Goal: Information Seeking & Learning: Learn about a topic

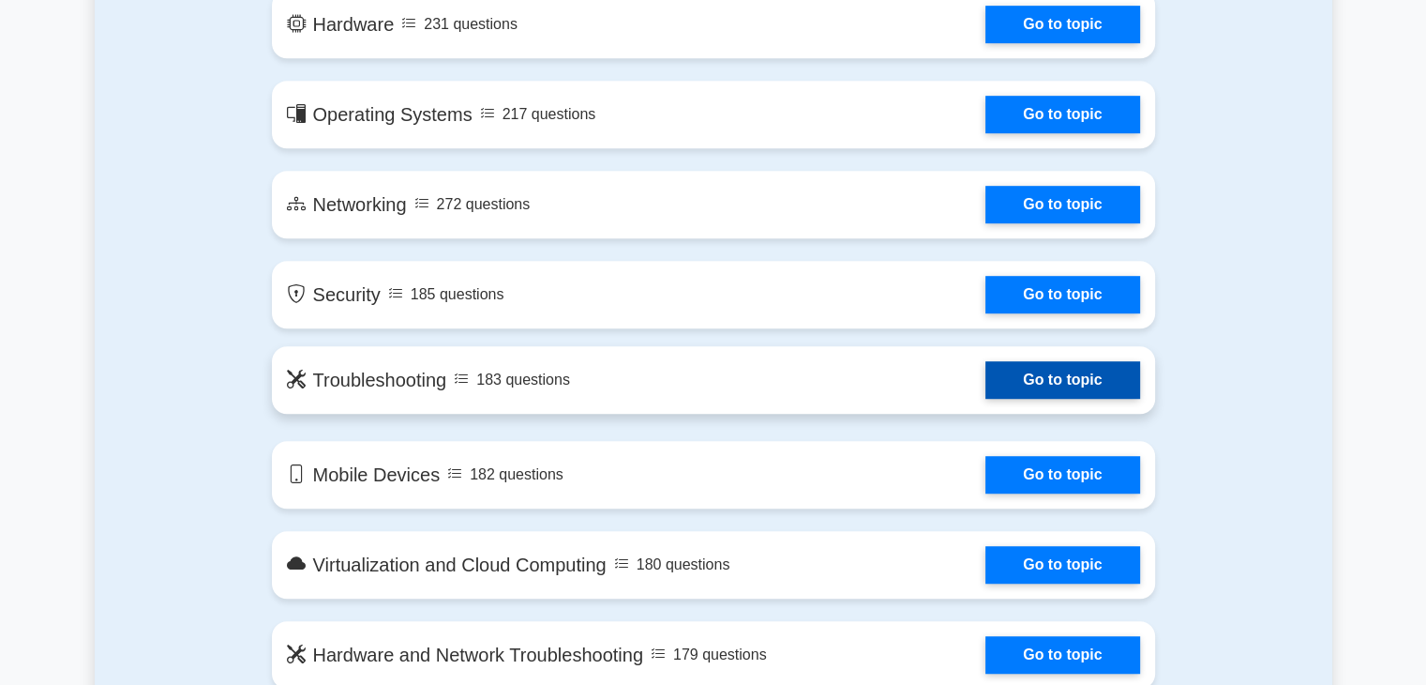
scroll to position [1125, 0]
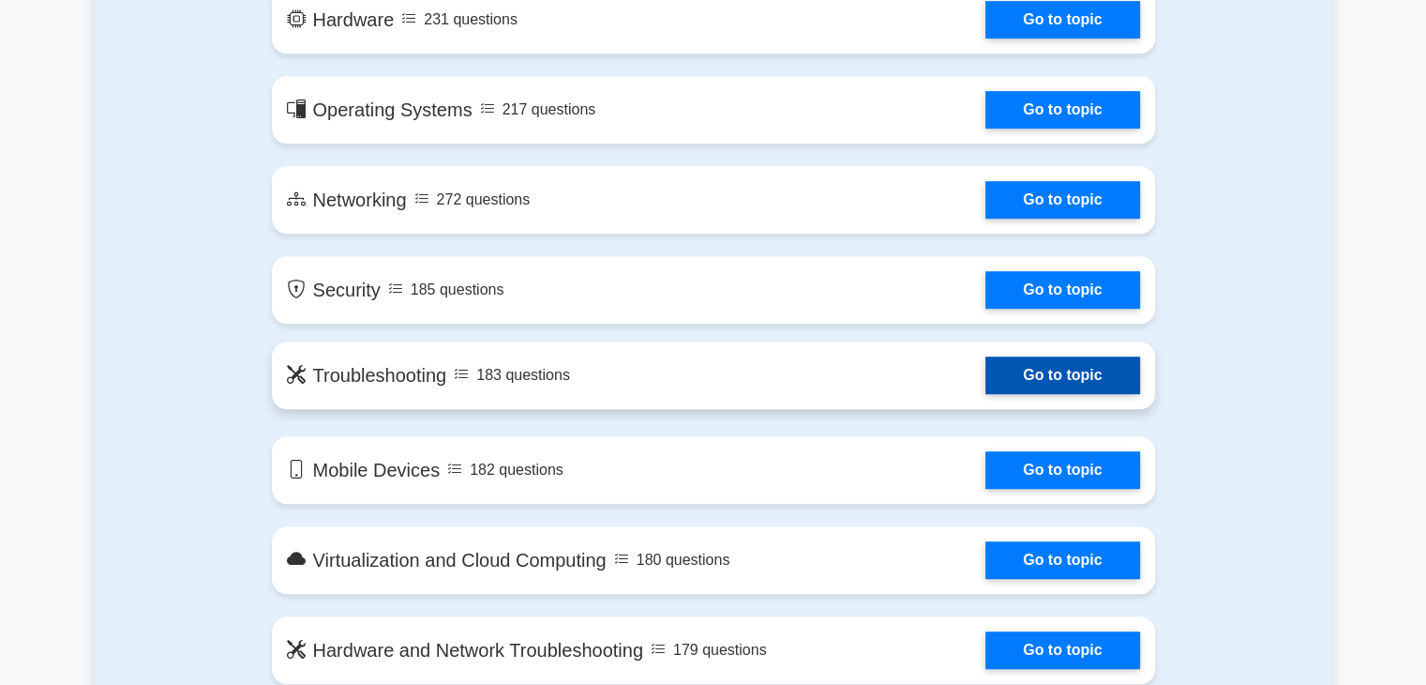
click at [1065, 372] on link "Go to topic" at bounding box center [1063, 375] width 154 height 38
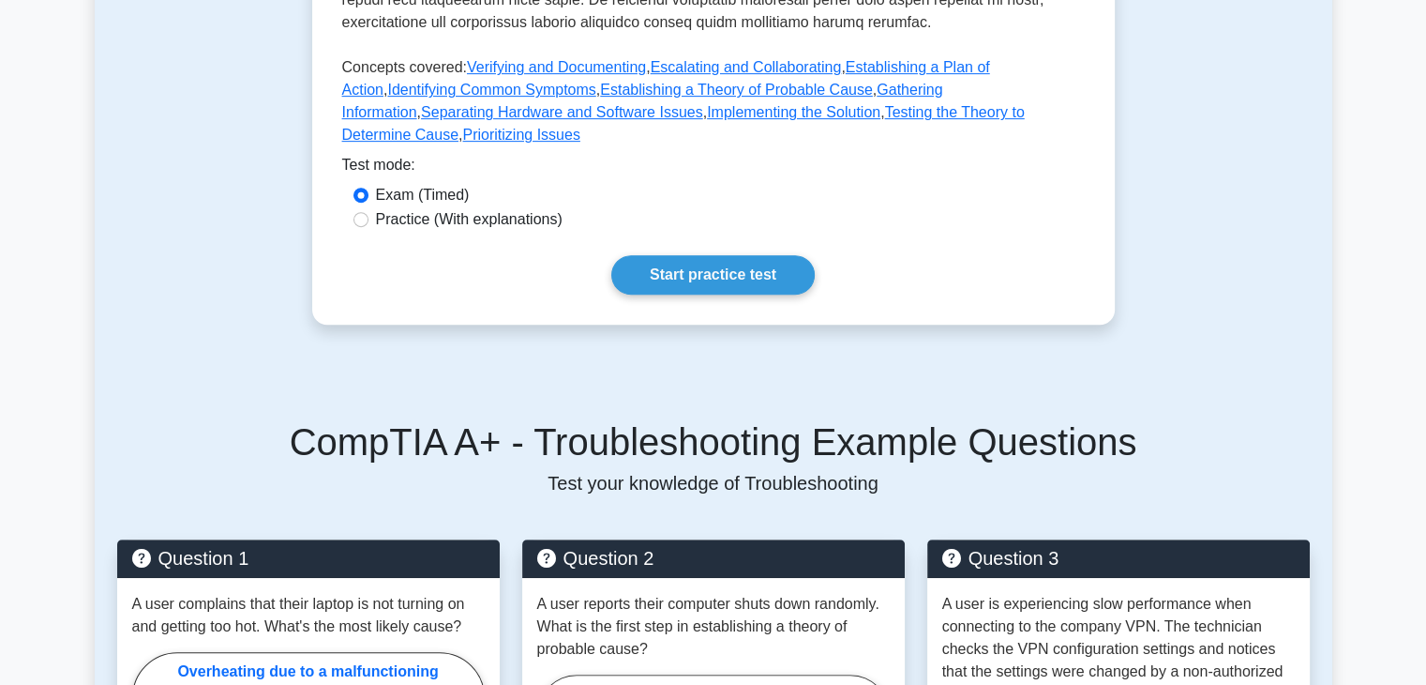
scroll to position [750, 0]
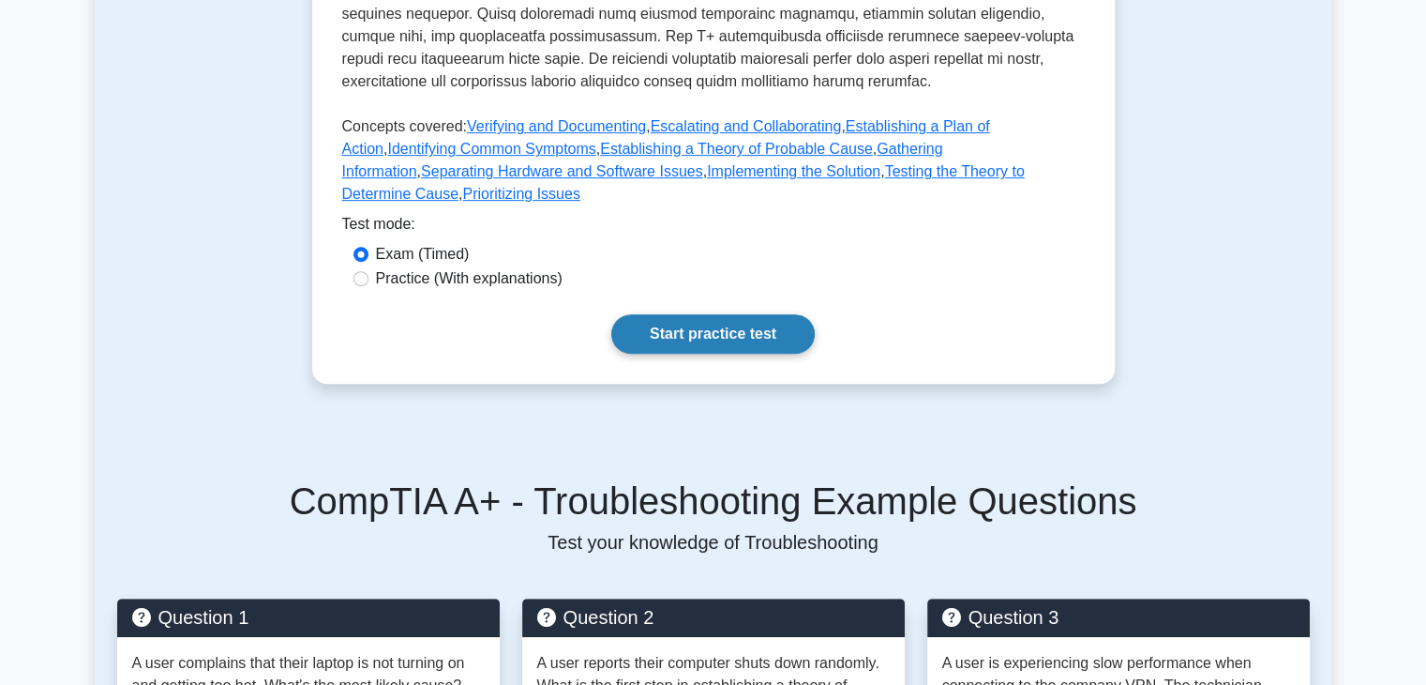
click at [689, 314] on link "Start practice test" at bounding box center [713, 333] width 204 height 39
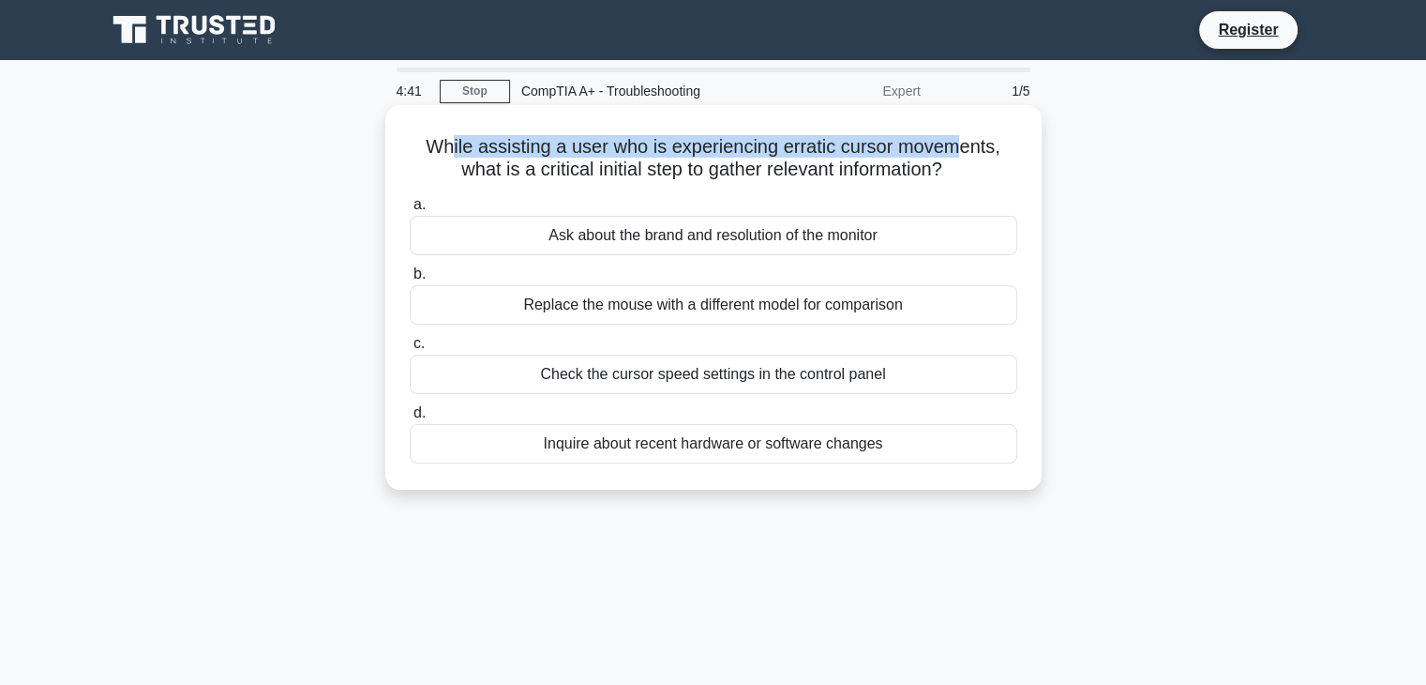
drag, startPoint x: 446, startPoint y: 149, endPoint x: 960, endPoint y: 127, distance: 514.4
click at [960, 127] on div "While assisting a user who is experiencing erratic cursor movements, what is a …" at bounding box center [713, 297] width 641 height 369
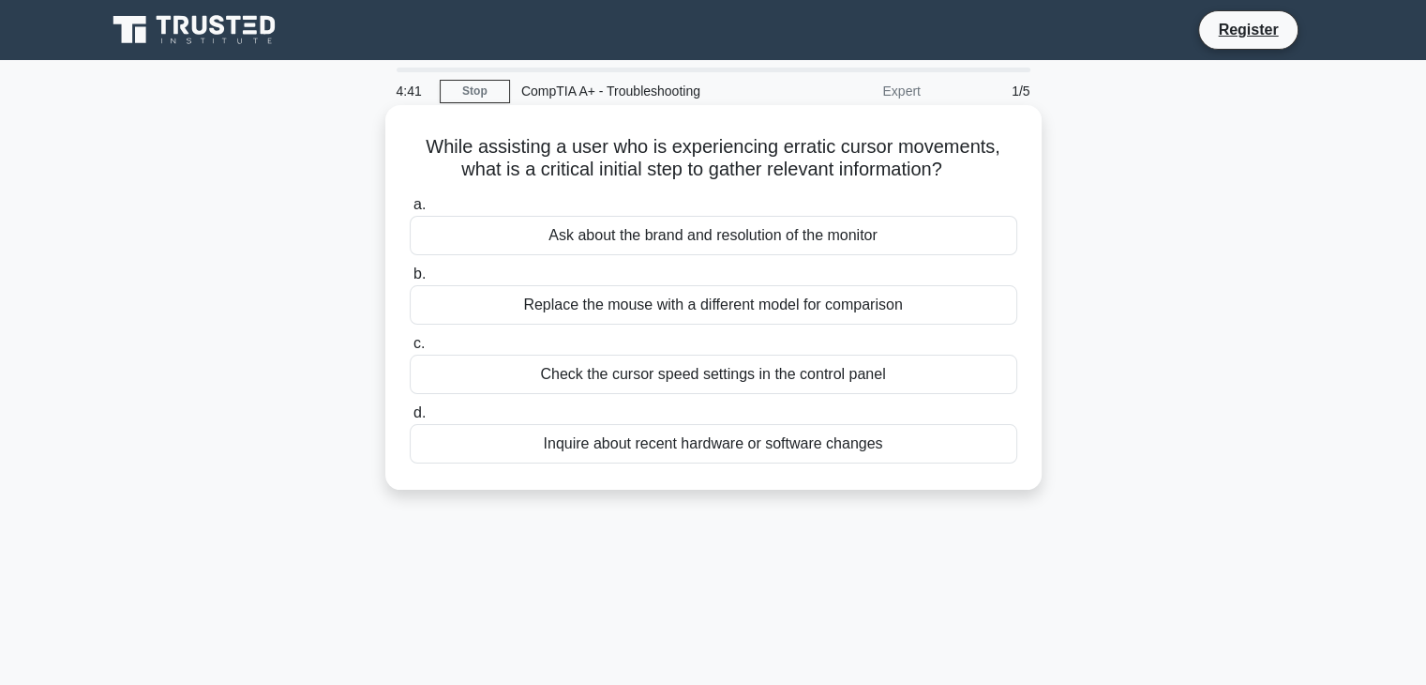
click at [965, 161] on icon ".spinner_0XTQ{transform-origin:center;animation:spinner_y6GP .75s linear infini…" at bounding box center [953, 170] width 23 height 23
click at [859, 373] on div "Check the cursor speed settings in the control panel" at bounding box center [714, 373] width 608 height 39
click at [410, 350] on input "c. Check the cursor speed settings in the control panel" at bounding box center [410, 344] width 0 height 12
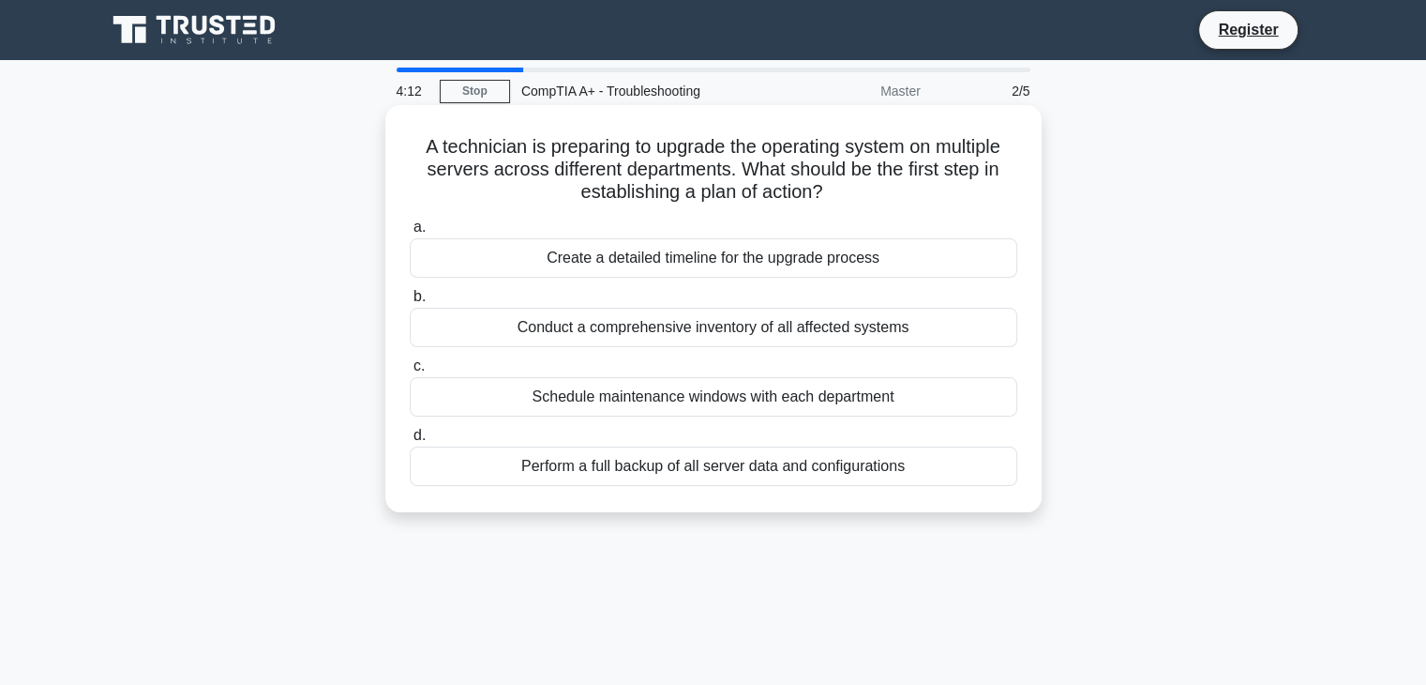
click at [840, 260] on div "Create a detailed timeline for the upgrade process" at bounding box center [714, 257] width 608 height 39
click at [410, 234] on input "a. Create a detailed timeline for the upgrade process" at bounding box center [410, 227] width 0 height 12
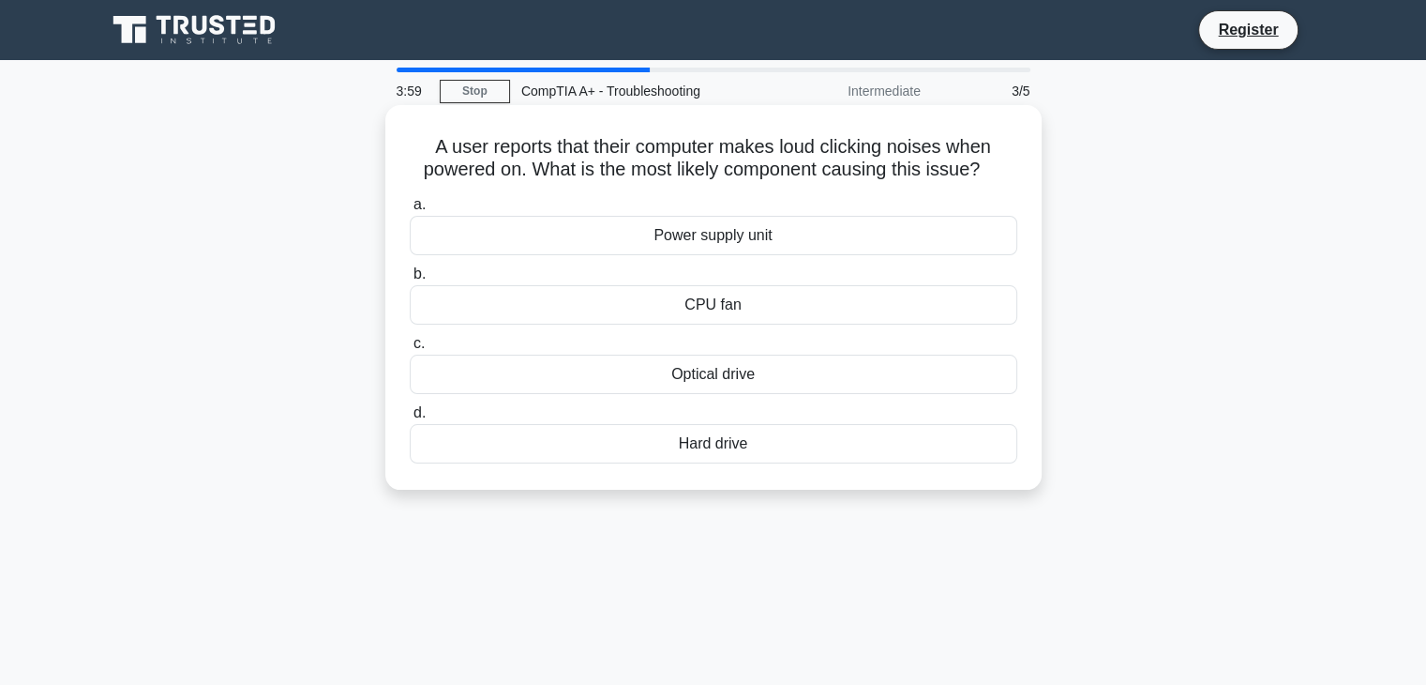
click at [885, 234] on div "Power supply unit" at bounding box center [714, 235] width 608 height 39
click at [410, 211] on input "a. Power supply unit" at bounding box center [410, 205] width 0 height 12
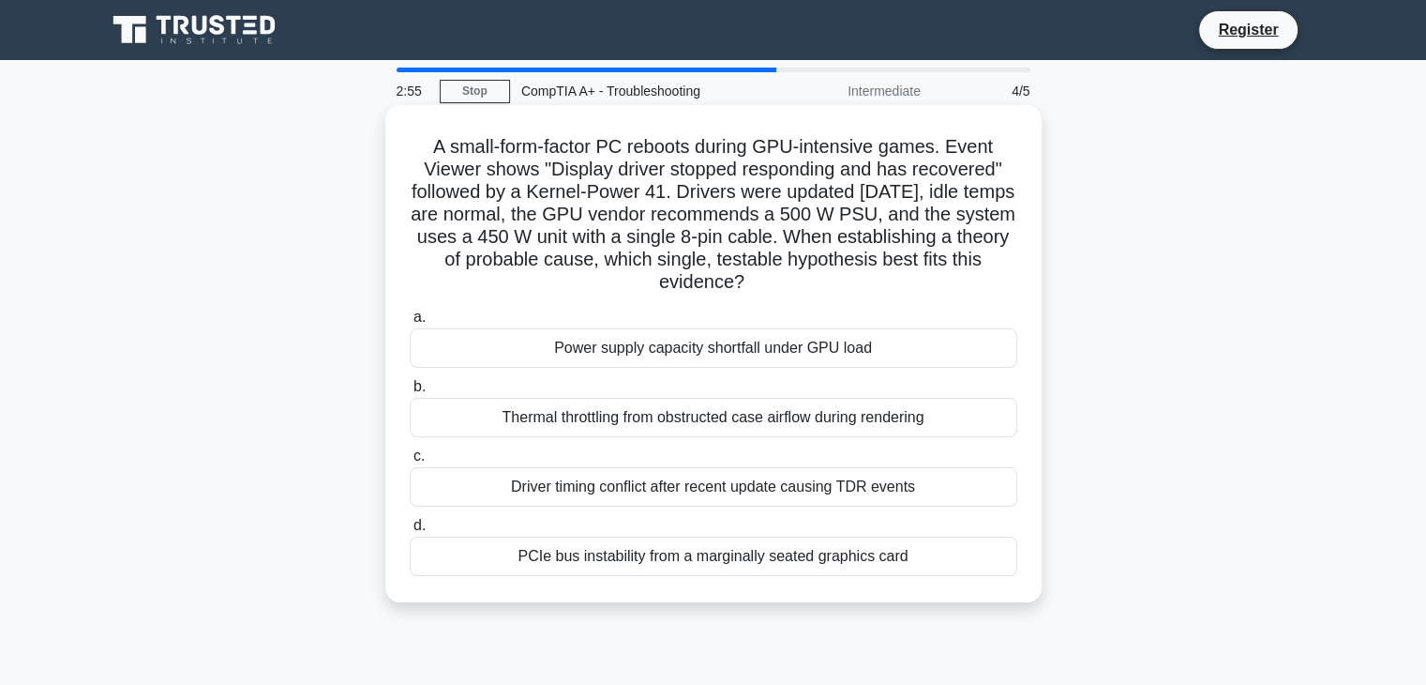
click at [678, 487] on div "Driver timing conflict after recent update causing TDR events" at bounding box center [714, 486] width 608 height 39
click at [410, 462] on input "c. Driver timing conflict after recent update causing TDR events" at bounding box center [410, 456] width 0 height 12
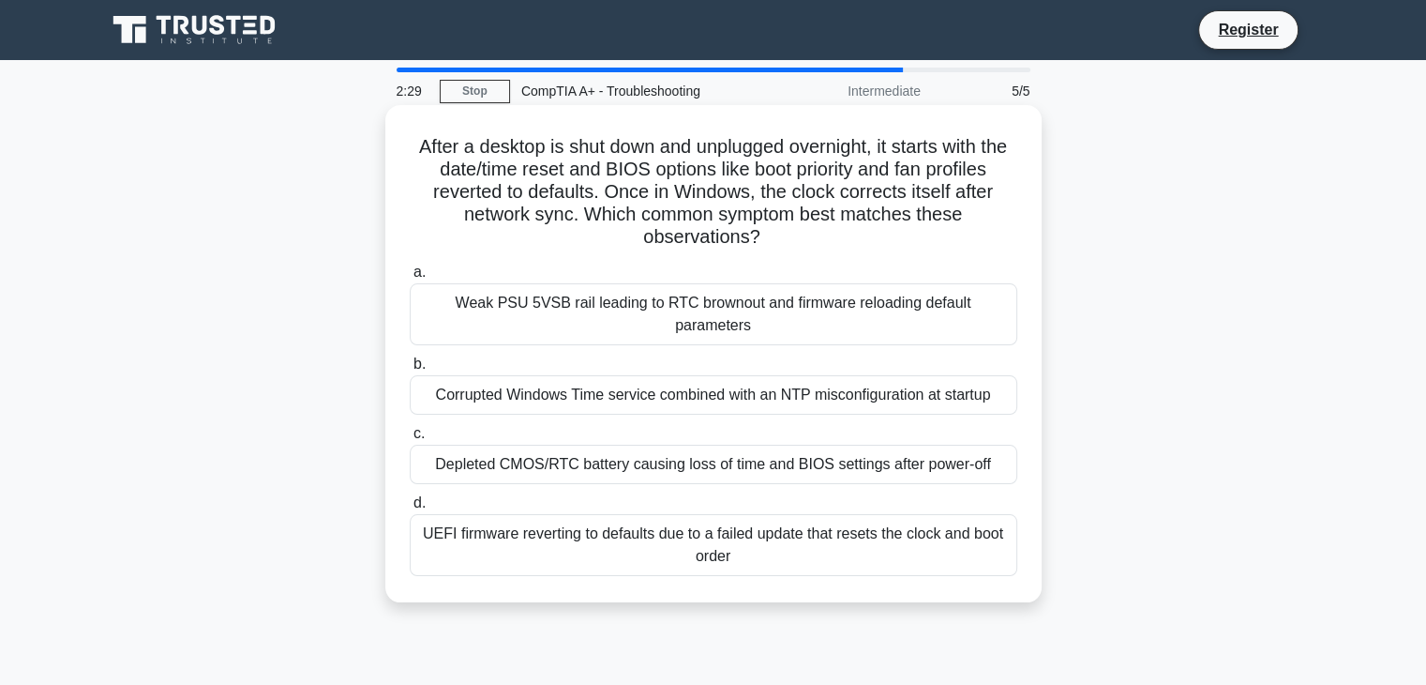
click at [644, 536] on div "UEFI firmware reverting to defaults due to a failed update that resets the cloc…" at bounding box center [714, 545] width 608 height 62
click at [410, 509] on input "d. UEFI firmware reverting to defaults due to a failed update that resets the c…" at bounding box center [410, 503] width 0 height 12
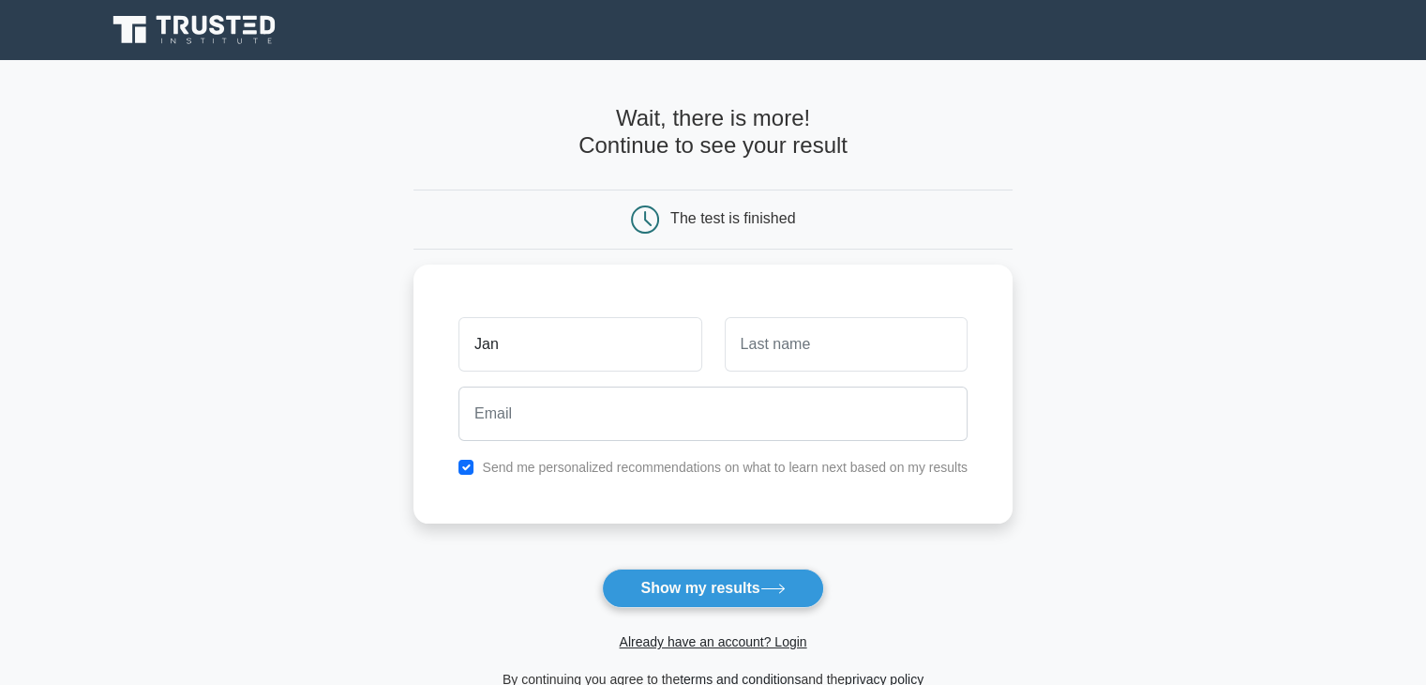
type input "Jan"
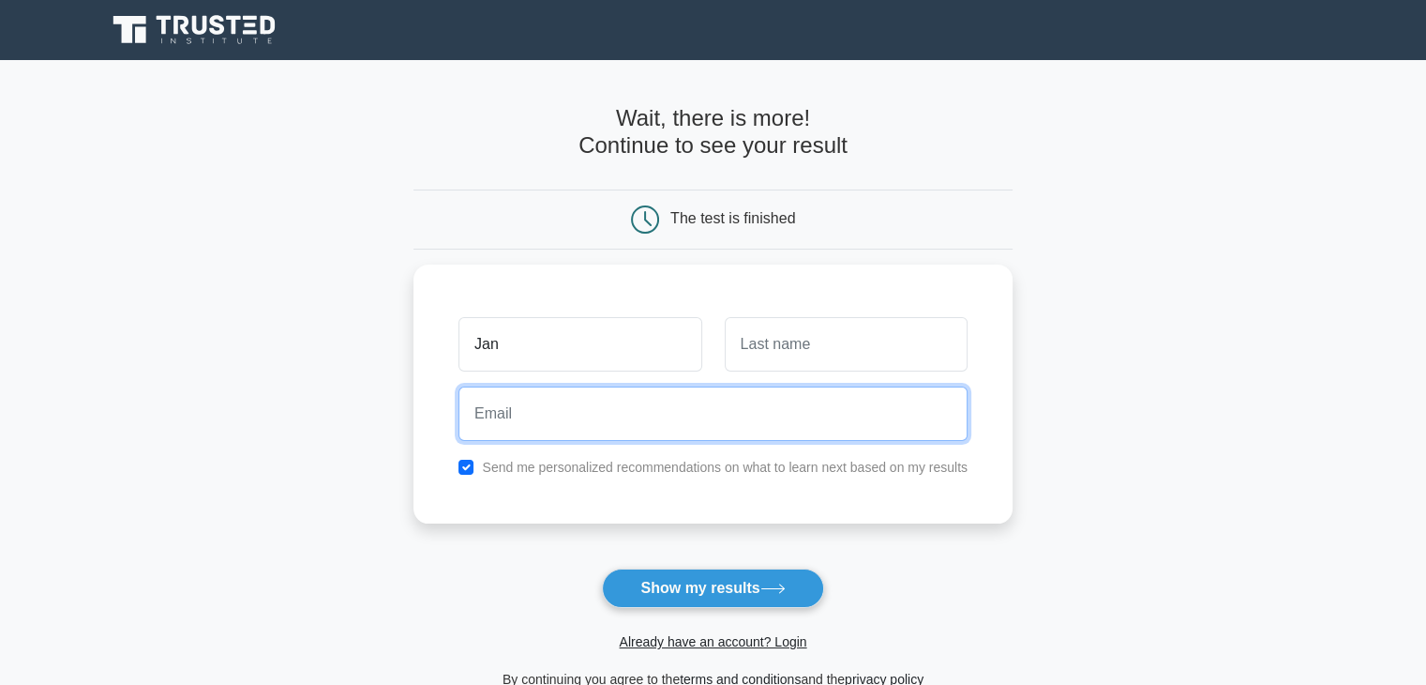
type input "janaubrey.azures01@gmail.com"
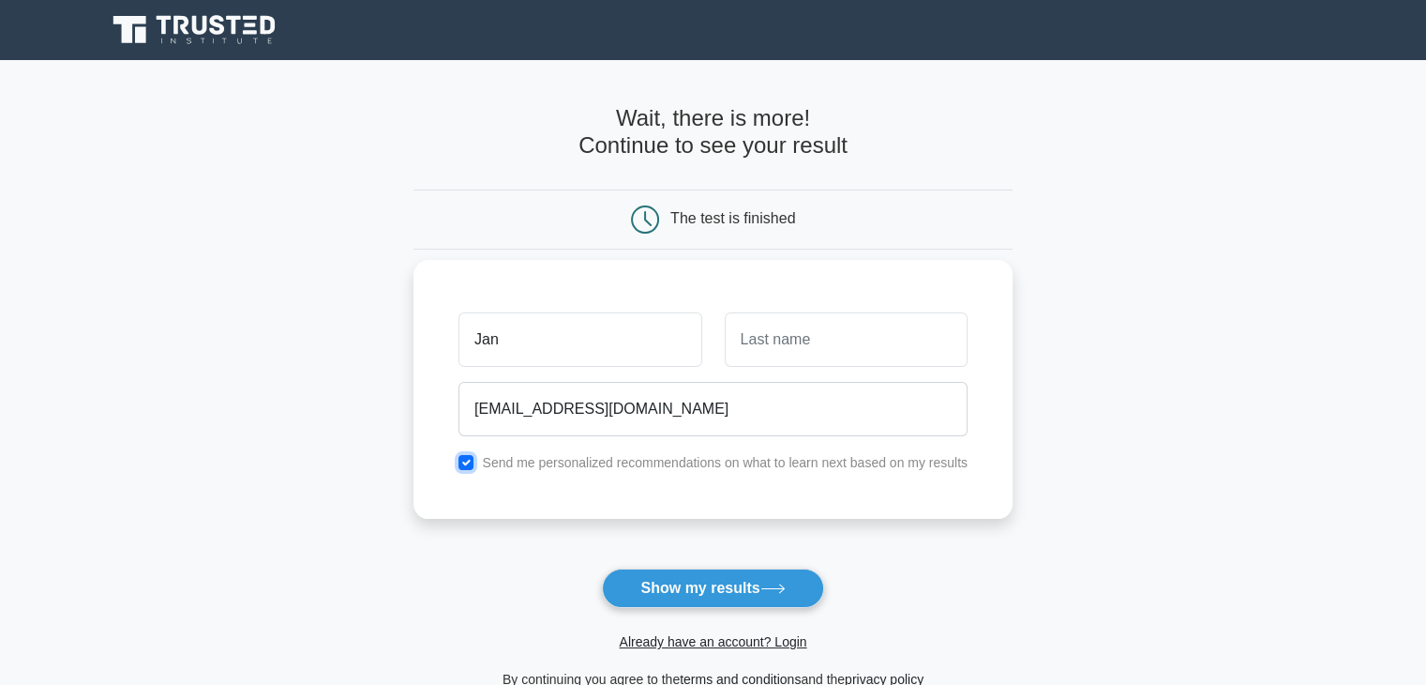
click at [466, 467] on input "checkbox" at bounding box center [466, 462] width 15 height 15
checkbox input "false"
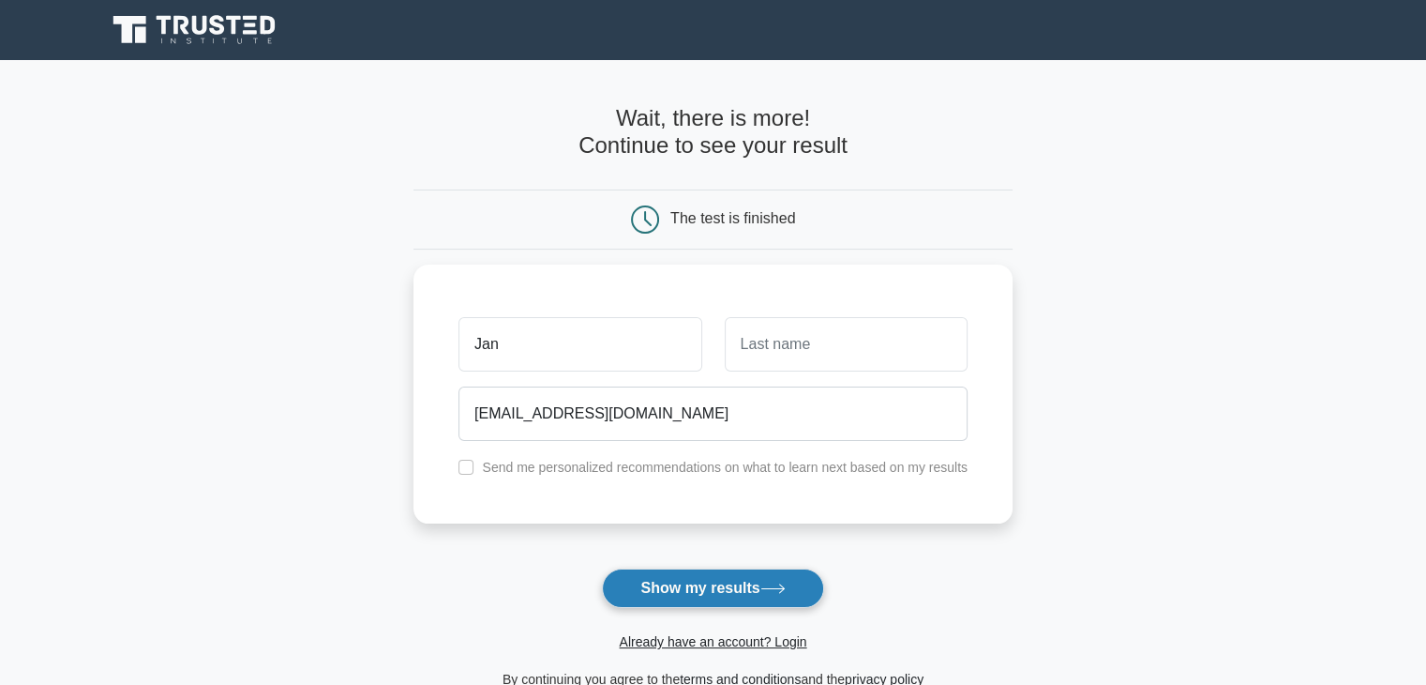
click at [739, 585] on button "Show my results" at bounding box center [712, 587] width 221 height 39
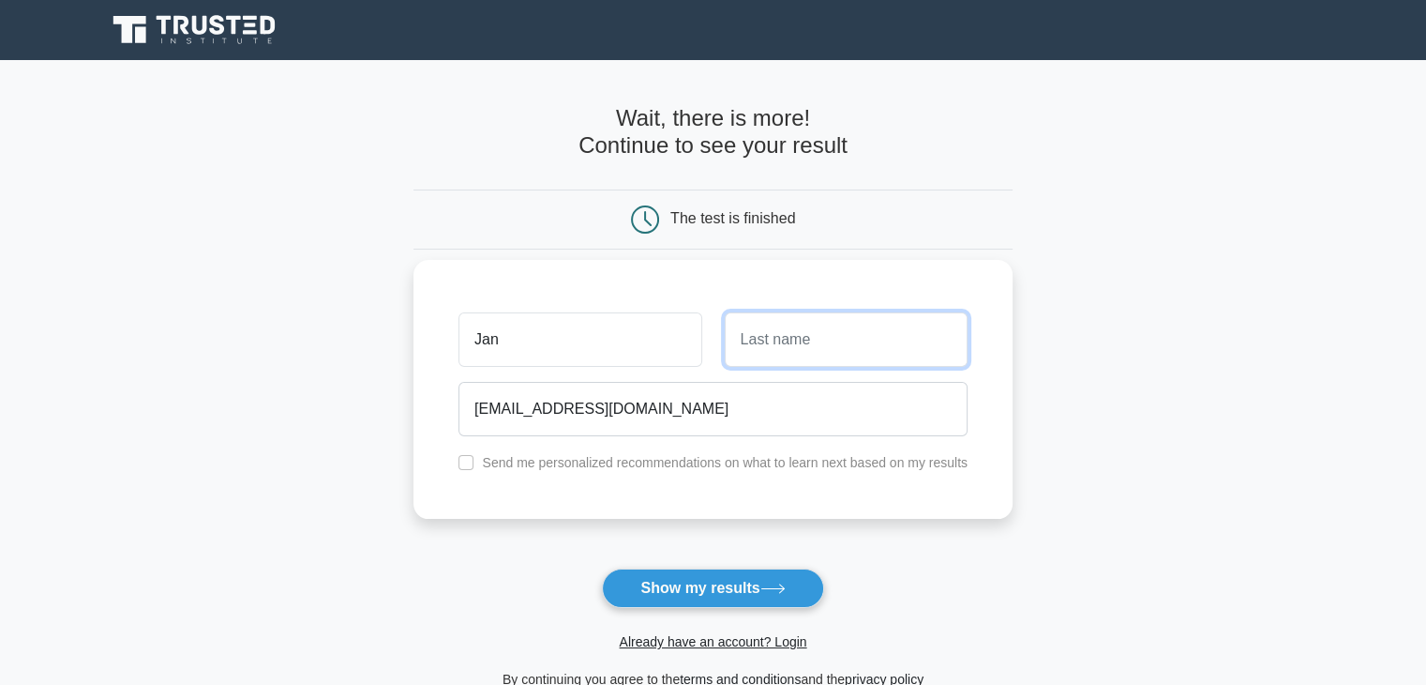
click at [822, 339] on input "text" at bounding box center [846, 339] width 243 height 54
type input "azures"
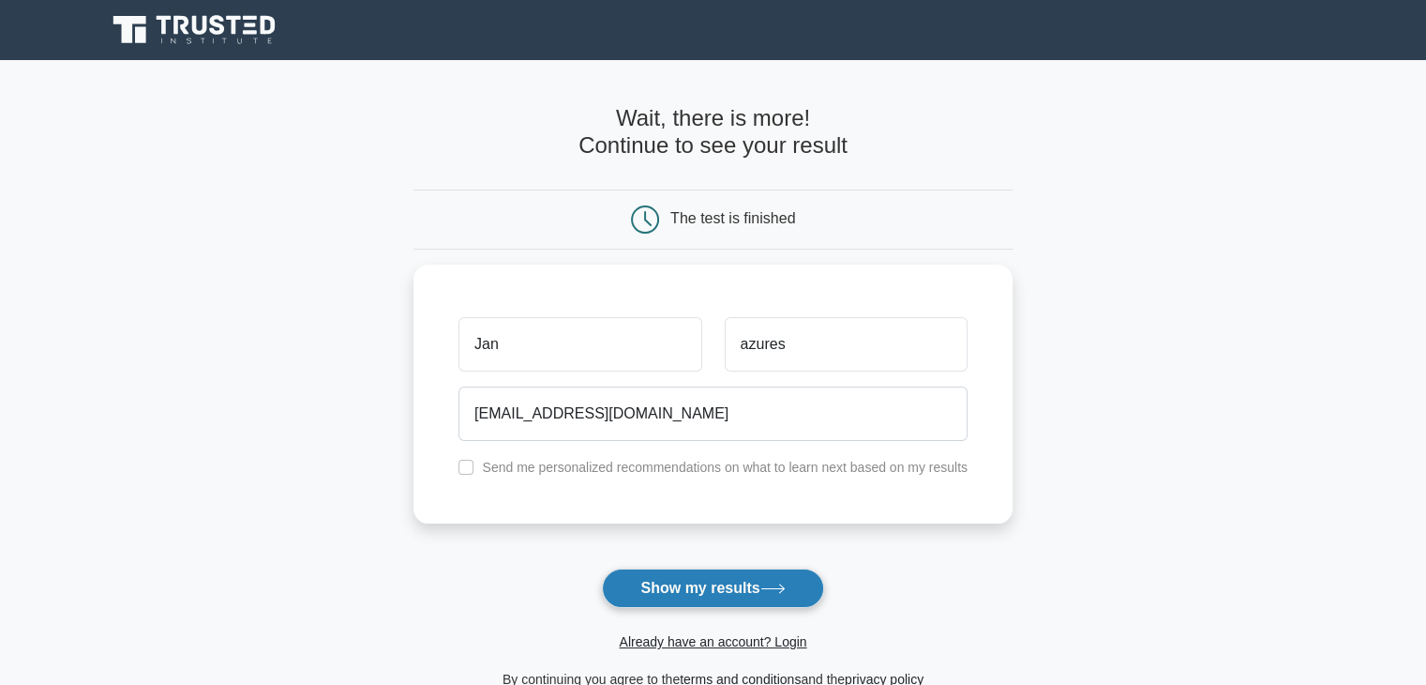
click at [739, 588] on button "Show my results" at bounding box center [712, 587] width 221 height 39
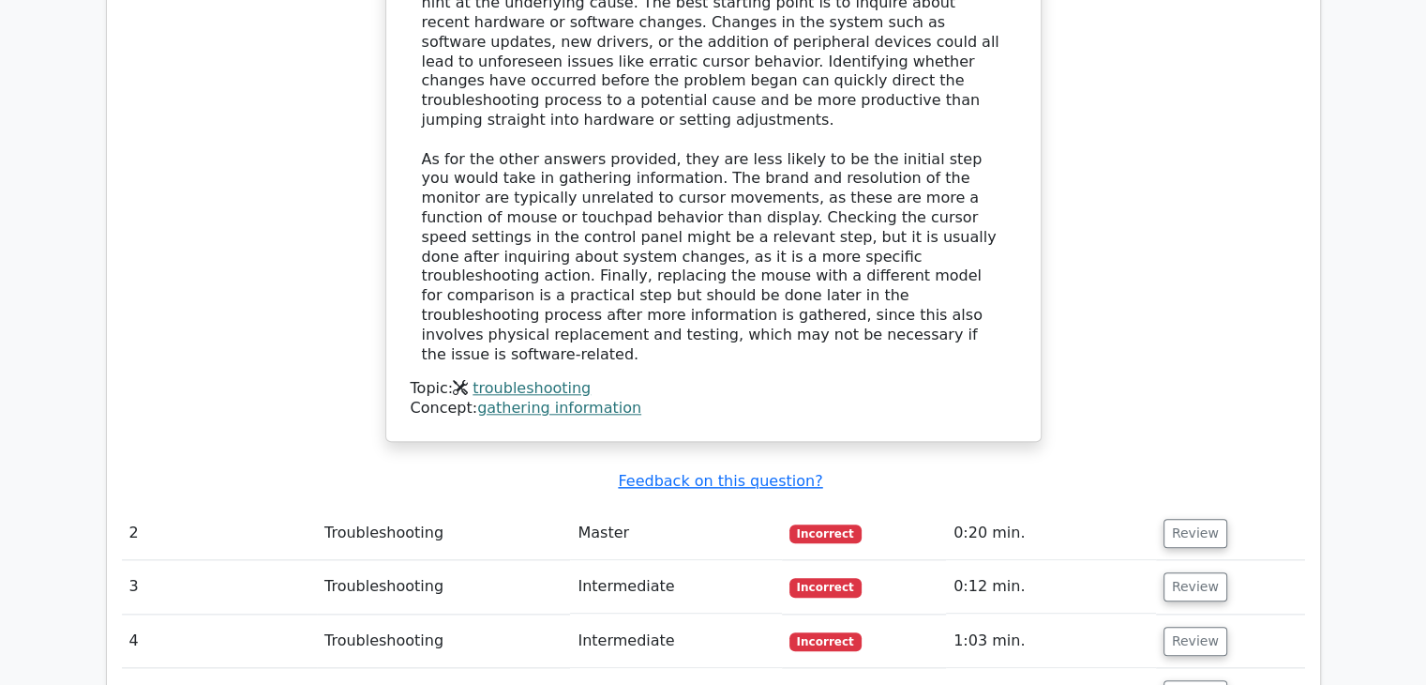
scroll to position [1969, 0]
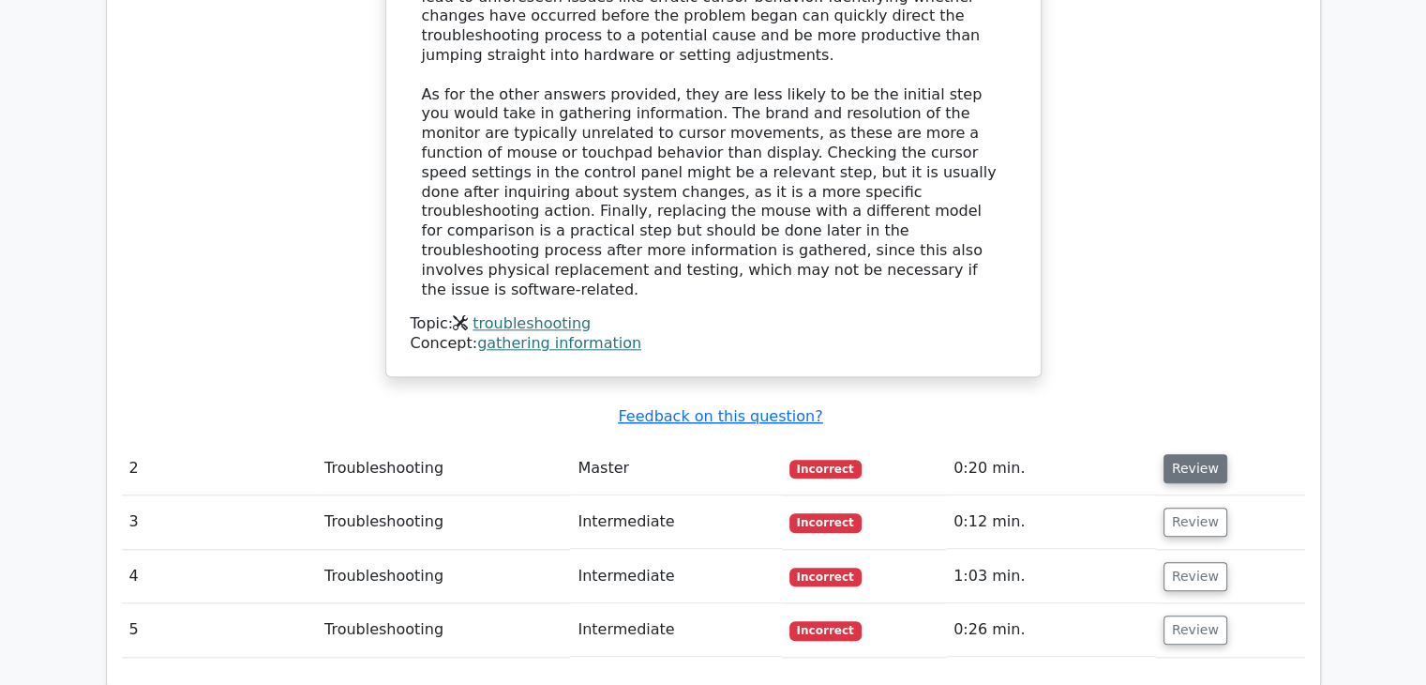
click at [1205, 454] on button "Review" at bounding box center [1196, 468] width 64 height 29
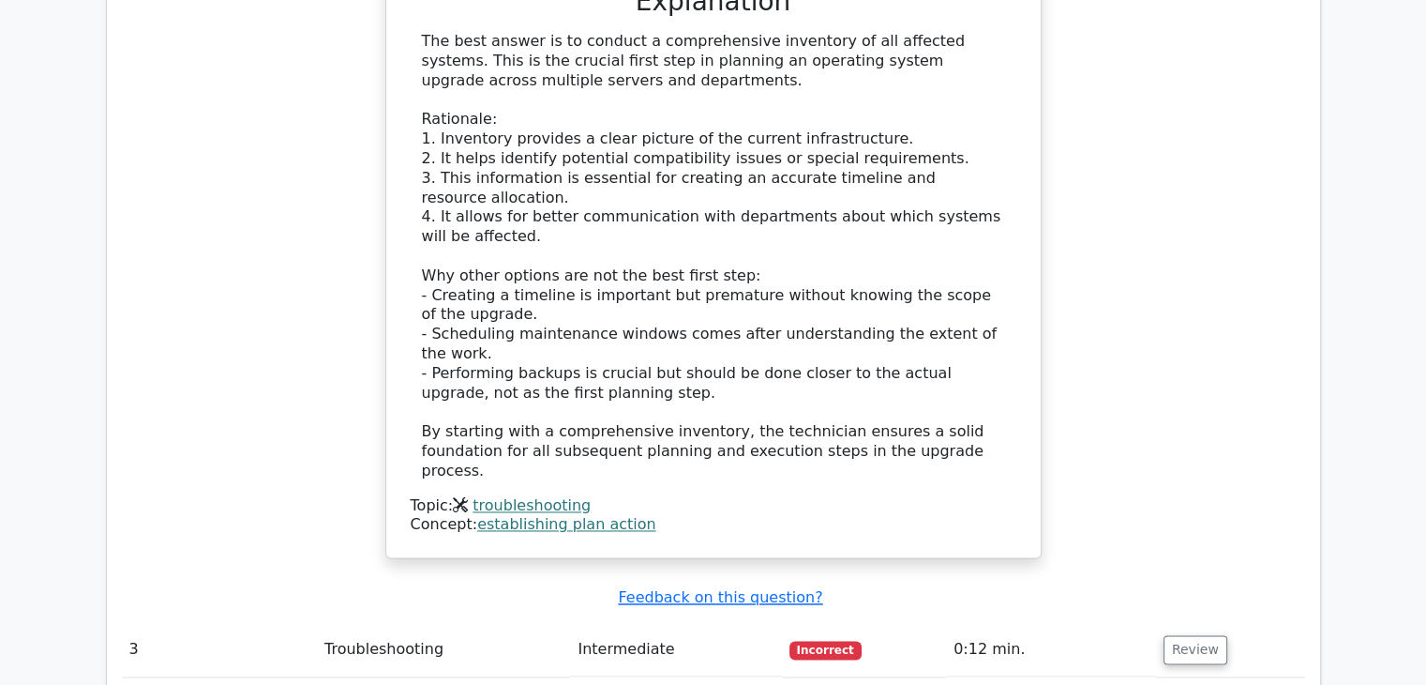
scroll to position [3001, 0]
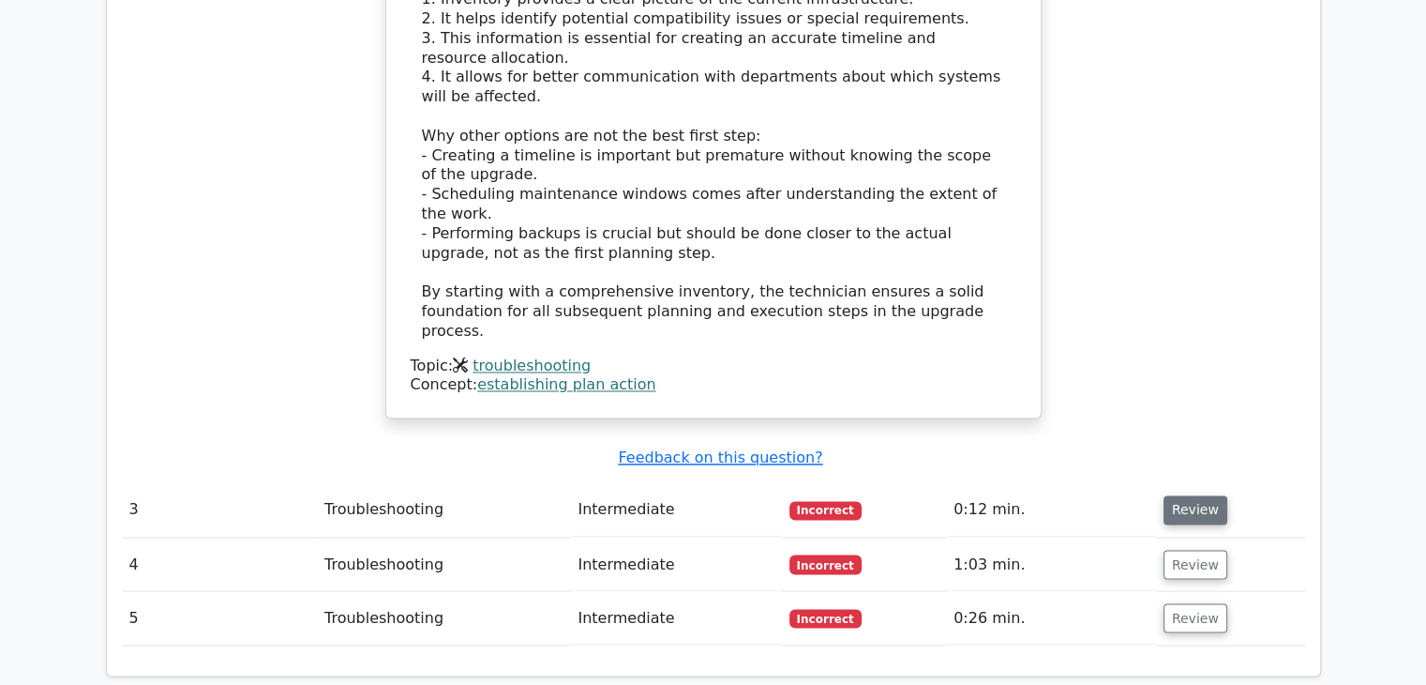
click at [1190, 495] on button "Review" at bounding box center [1196, 509] width 64 height 29
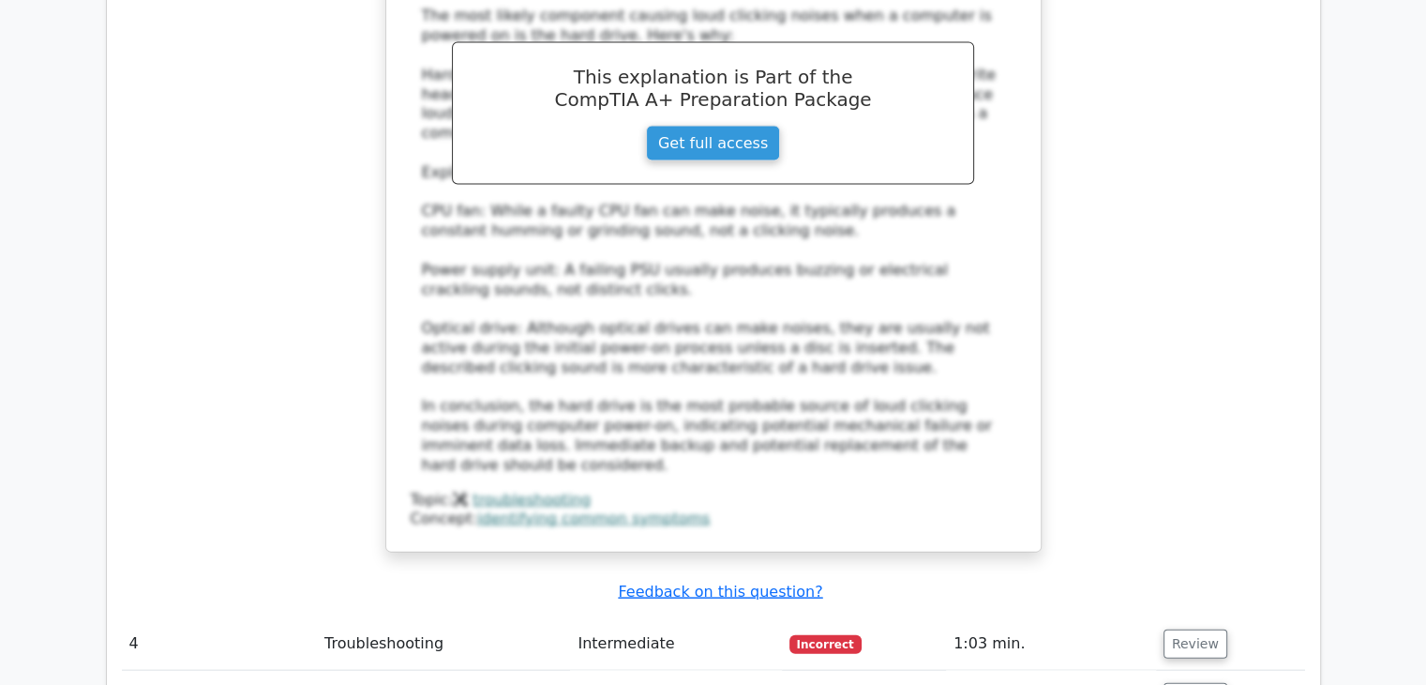
scroll to position [4126, 0]
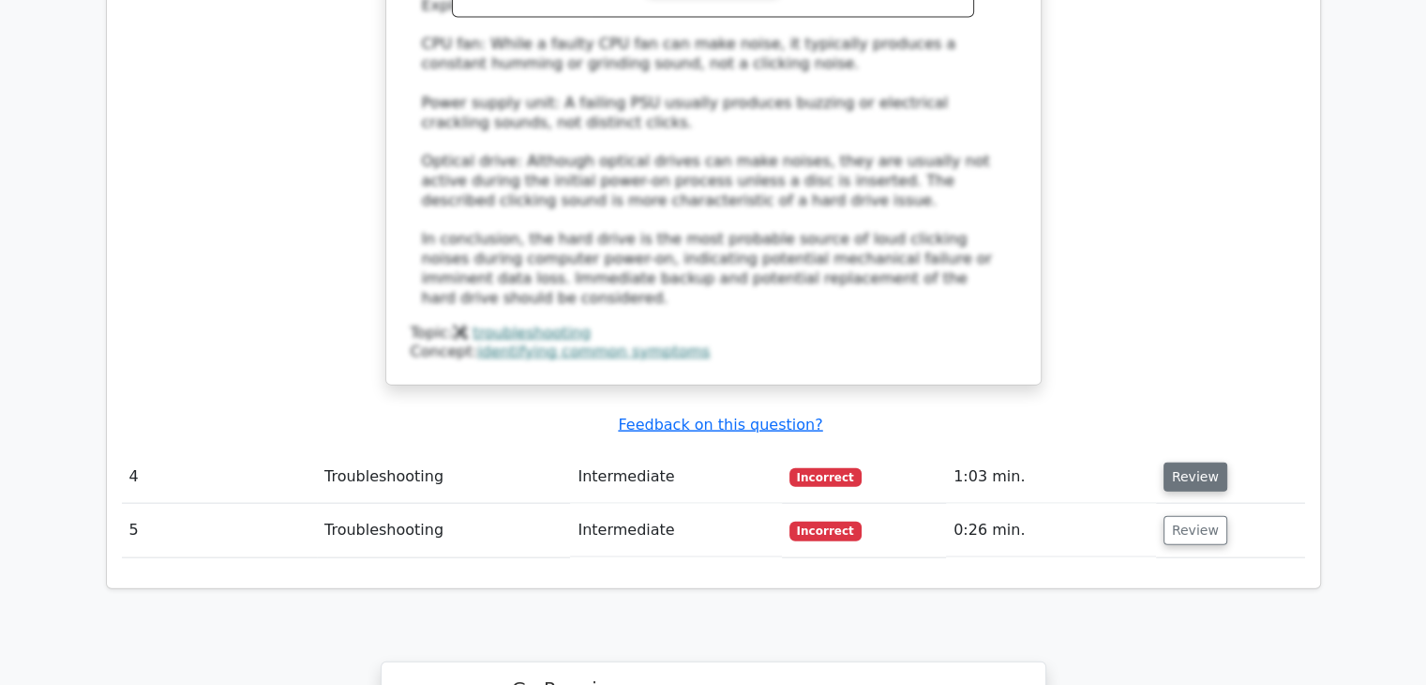
click at [1191, 462] on button "Review" at bounding box center [1196, 476] width 64 height 29
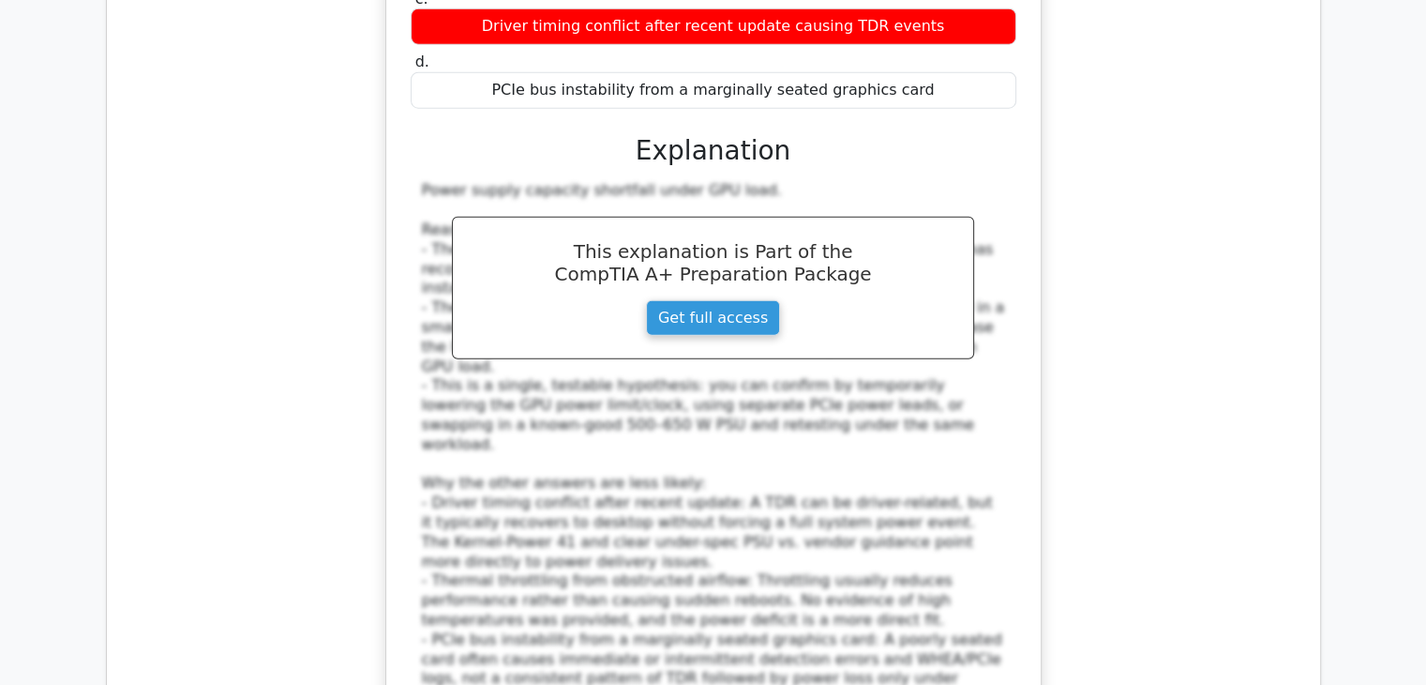
scroll to position [4970, 0]
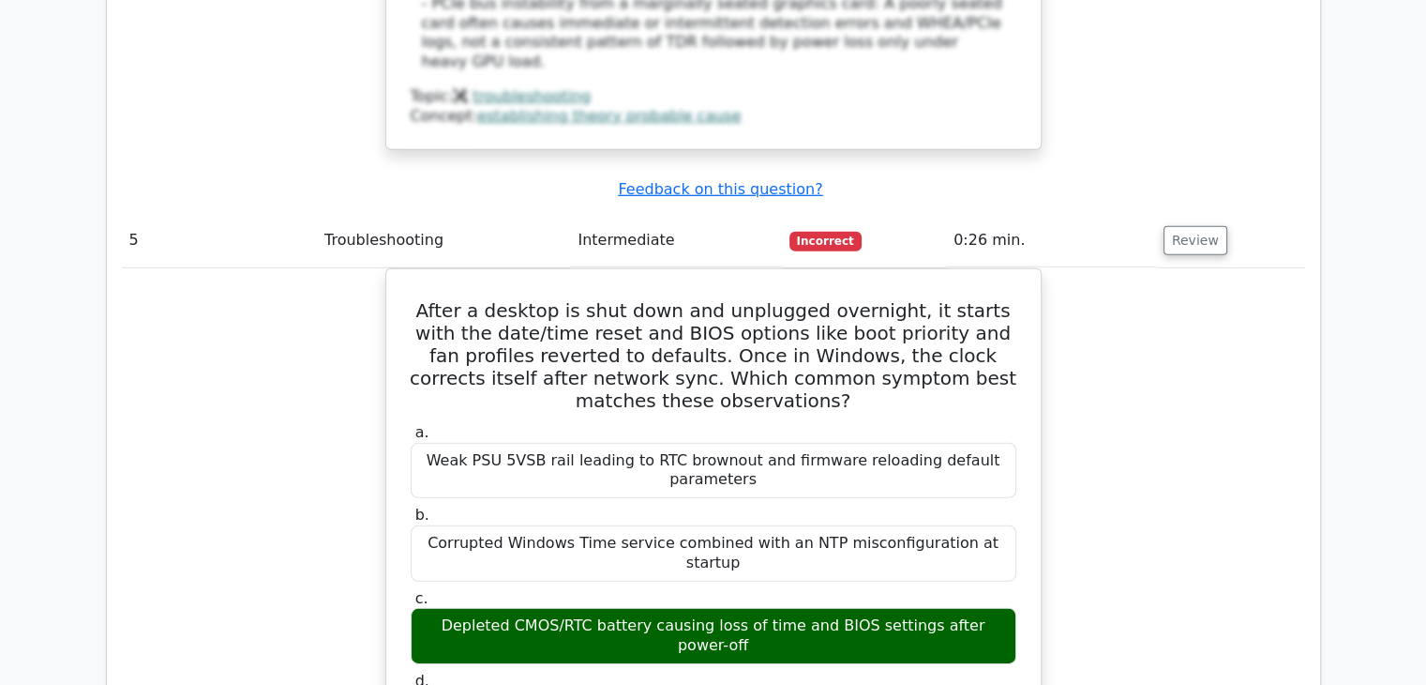
scroll to position [5627, 0]
